Goal: Find specific page/section: Find specific page/section

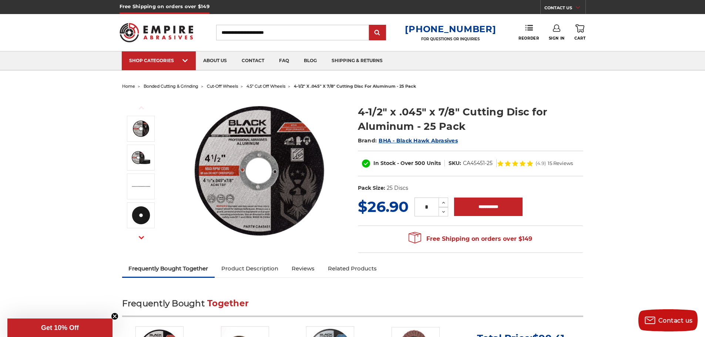
click at [228, 86] on span "cut-off wheels" at bounding box center [222, 86] width 31 height 5
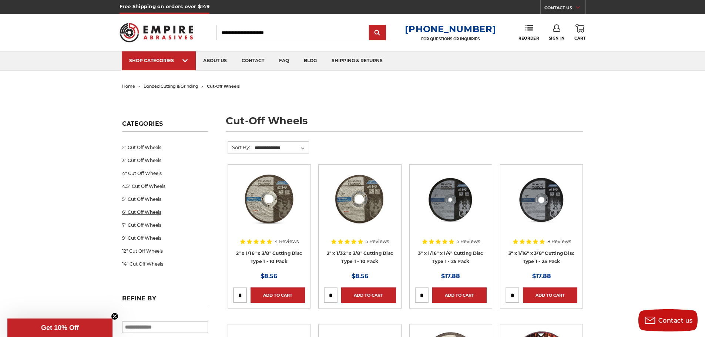
click at [136, 213] on link "6" Cut Off Wheels" at bounding box center [165, 212] width 86 height 13
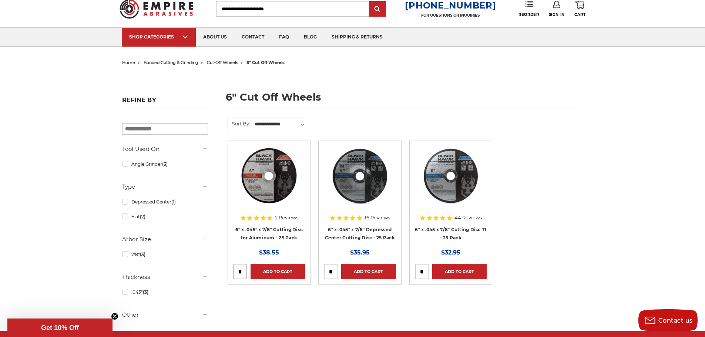
scroll to position [37, 0]
